Goal: Use online tool/utility: Use online tool/utility

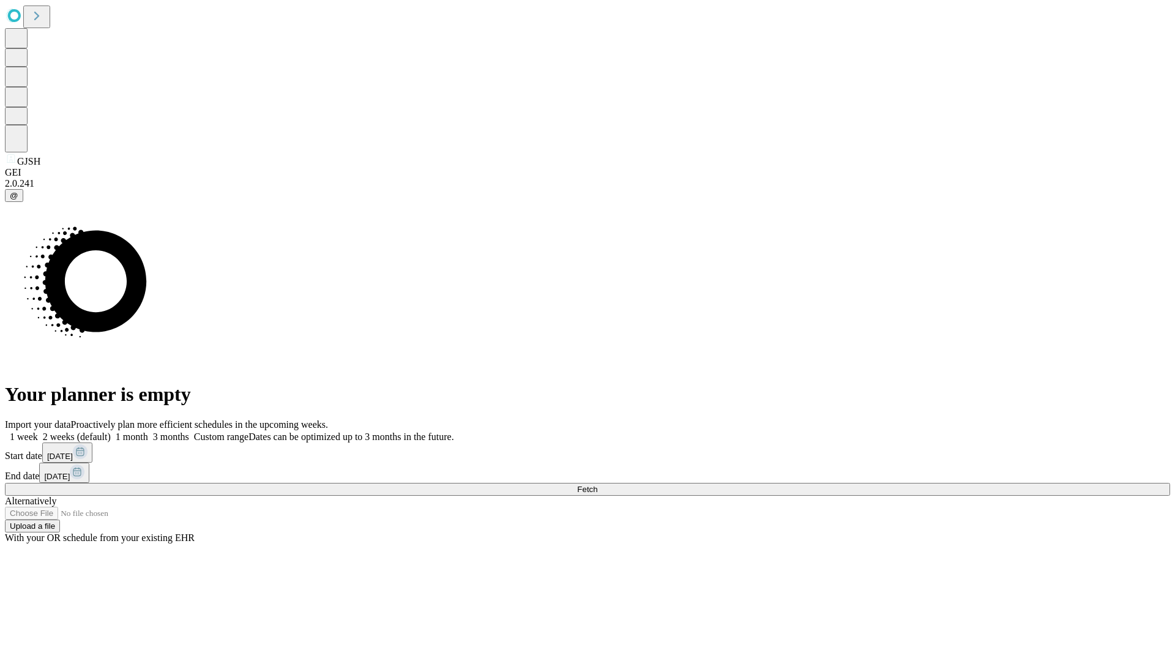
click at [597, 485] on span "Fetch" at bounding box center [587, 489] width 20 height 9
